Goal: Navigation & Orientation: Find specific page/section

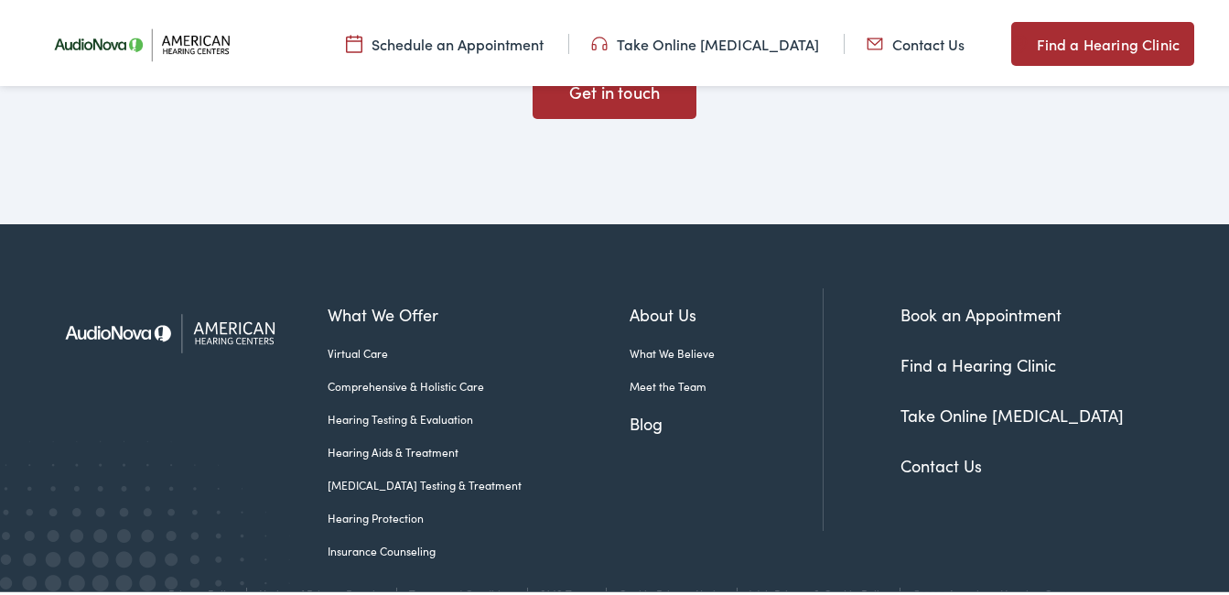
scroll to position [5002, 0]
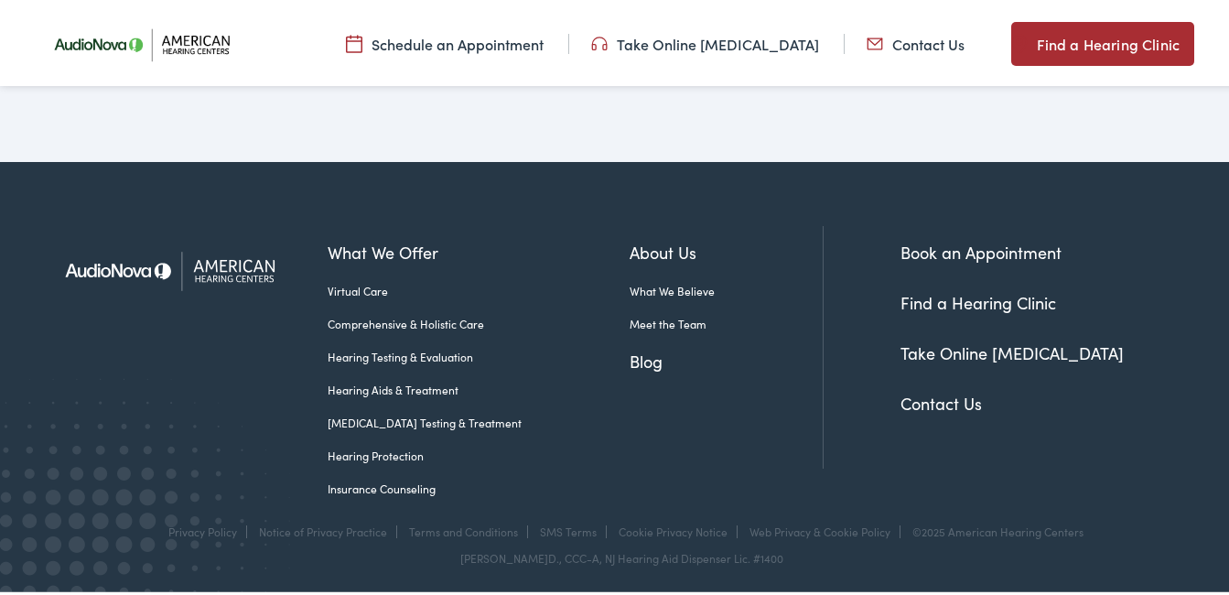
click at [629, 317] on link "Meet the Team" at bounding box center [725, 320] width 193 height 16
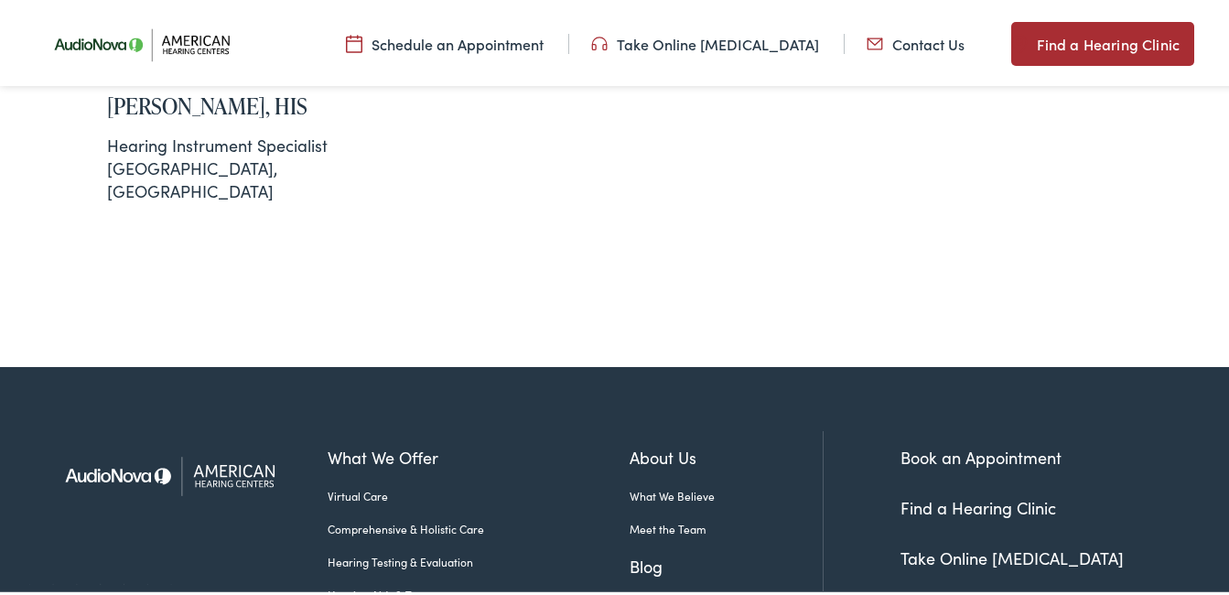
scroll to position [3347, 0]
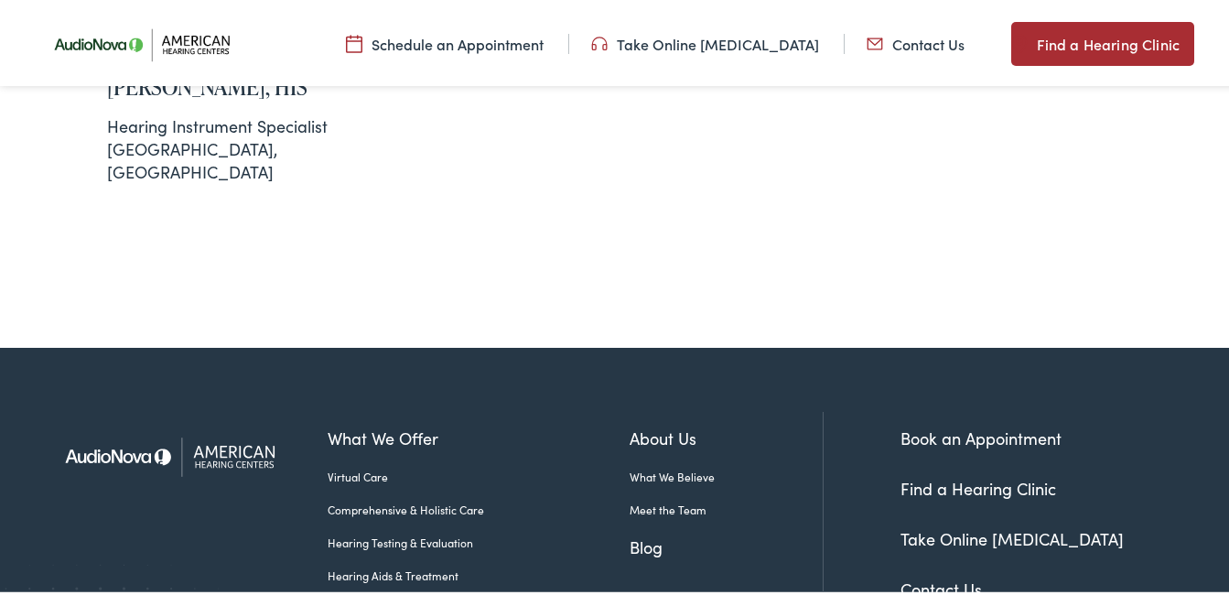
click at [121, 408] on img at bounding box center [175, 452] width 252 height 89
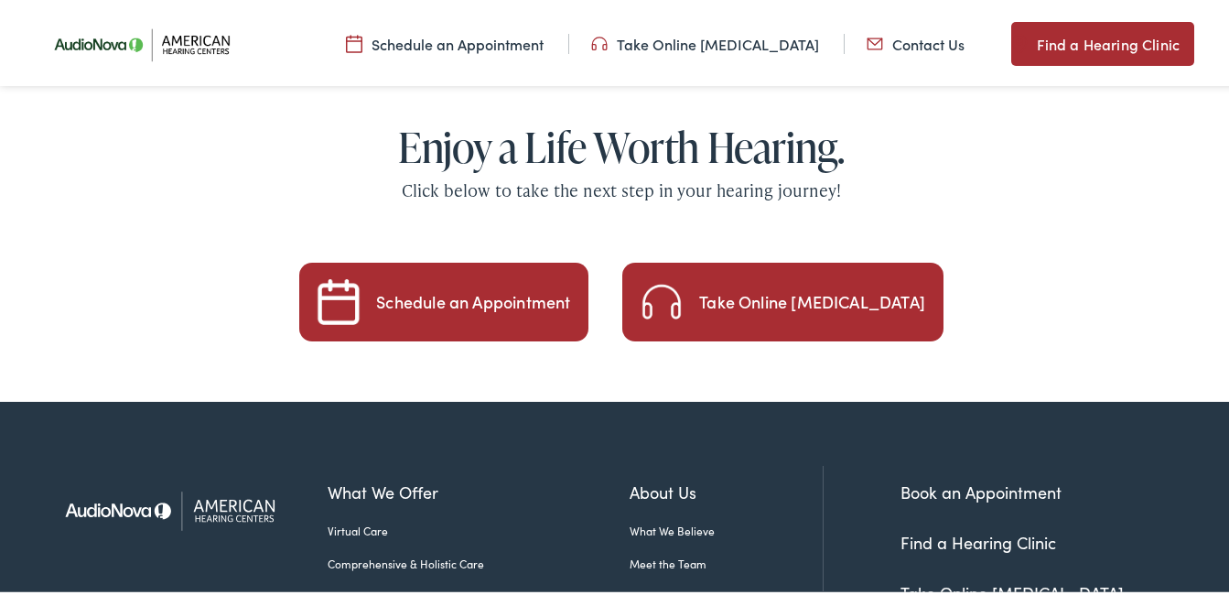
scroll to position [3110, 0]
